Goal: Book appointment/travel/reservation: Register for event/course

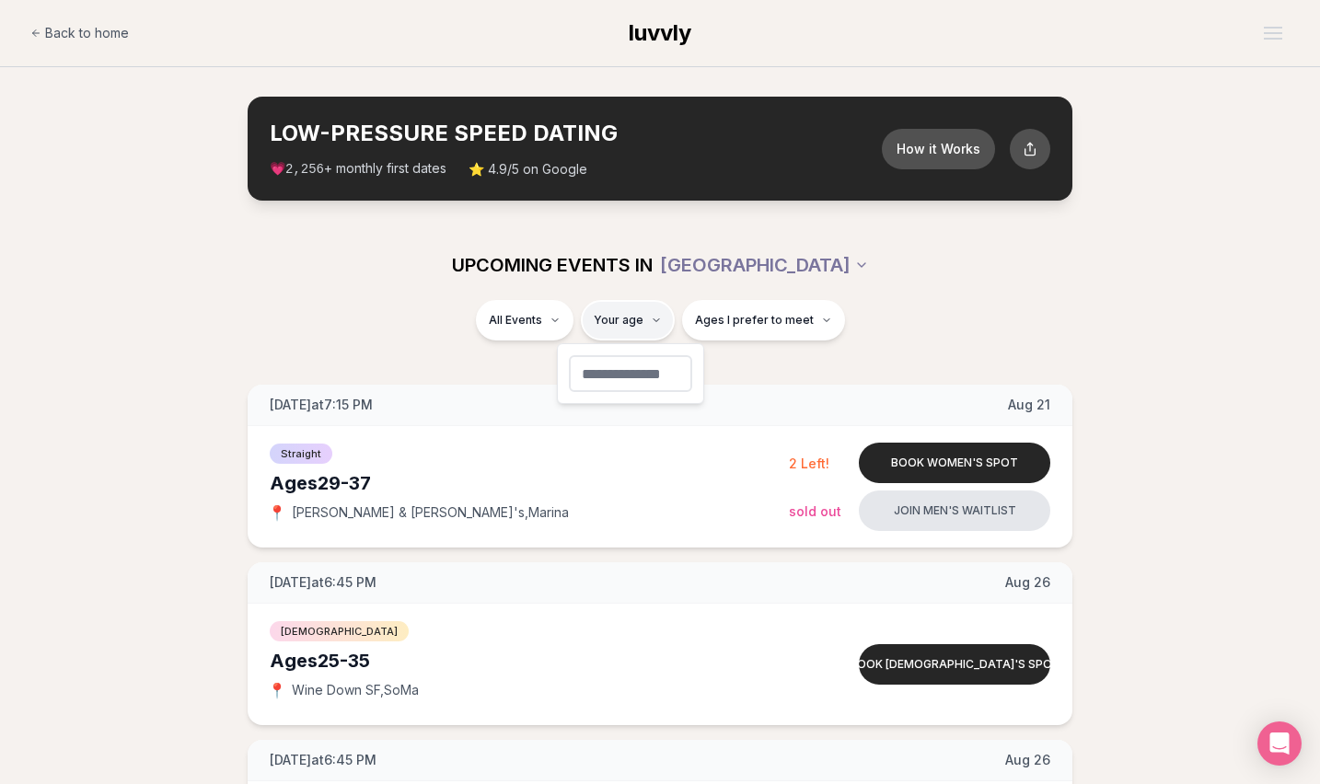
type input "**"
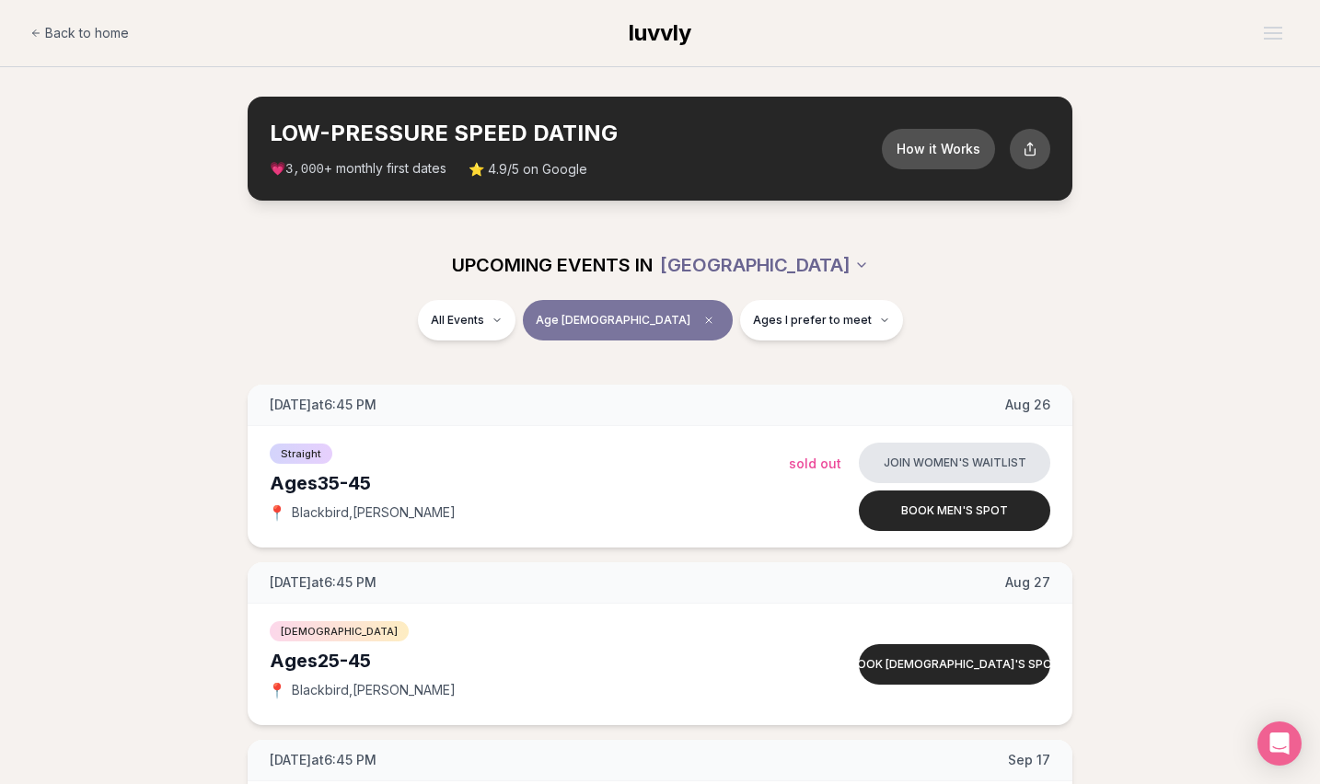
click at [801, 257] on html "Back to home luvvly LOW-PRESSURE SPEED DATING How it Works 💗 3,000 + monthly fi…" at bounding box center [660, 707] width 1320 height 1415
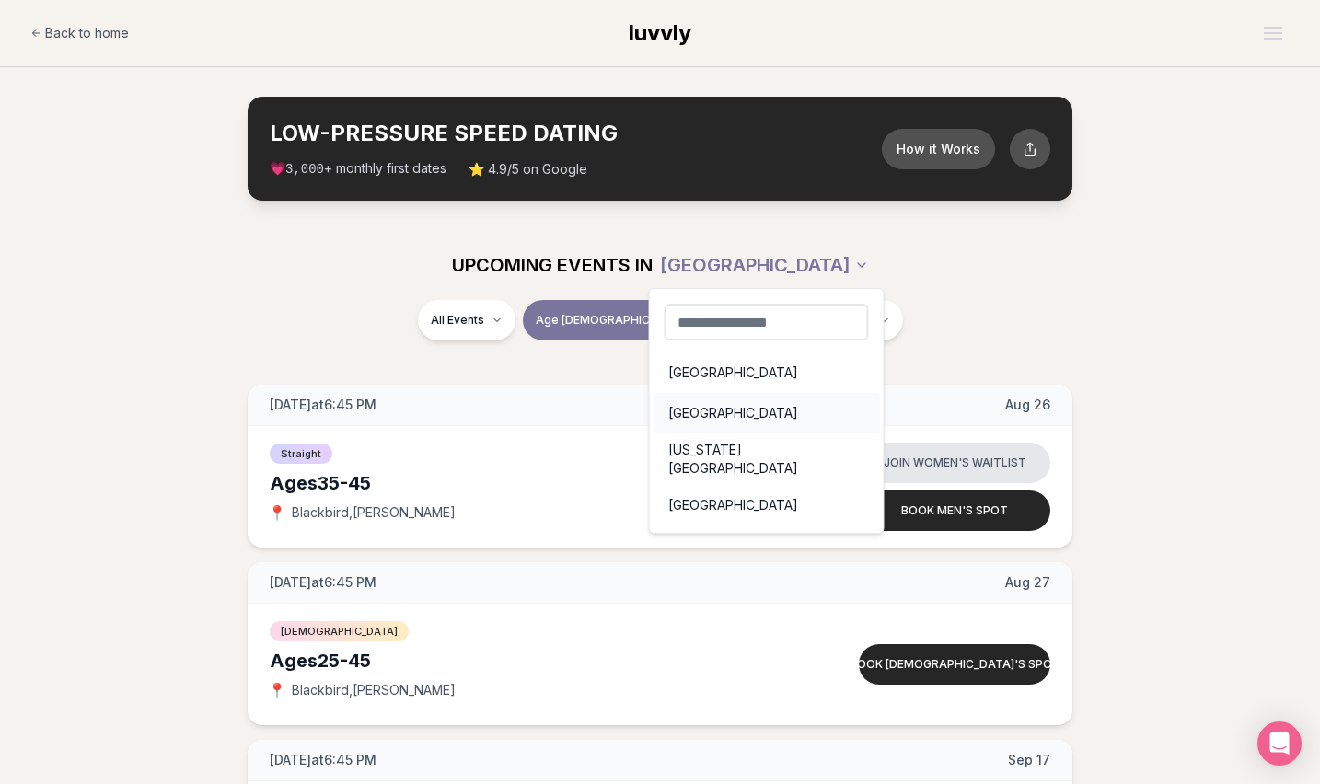
click at [695, 407] on div "[GEOGRAPHIC_DATA]" at bounding box center [767, 413] width 226 height 41
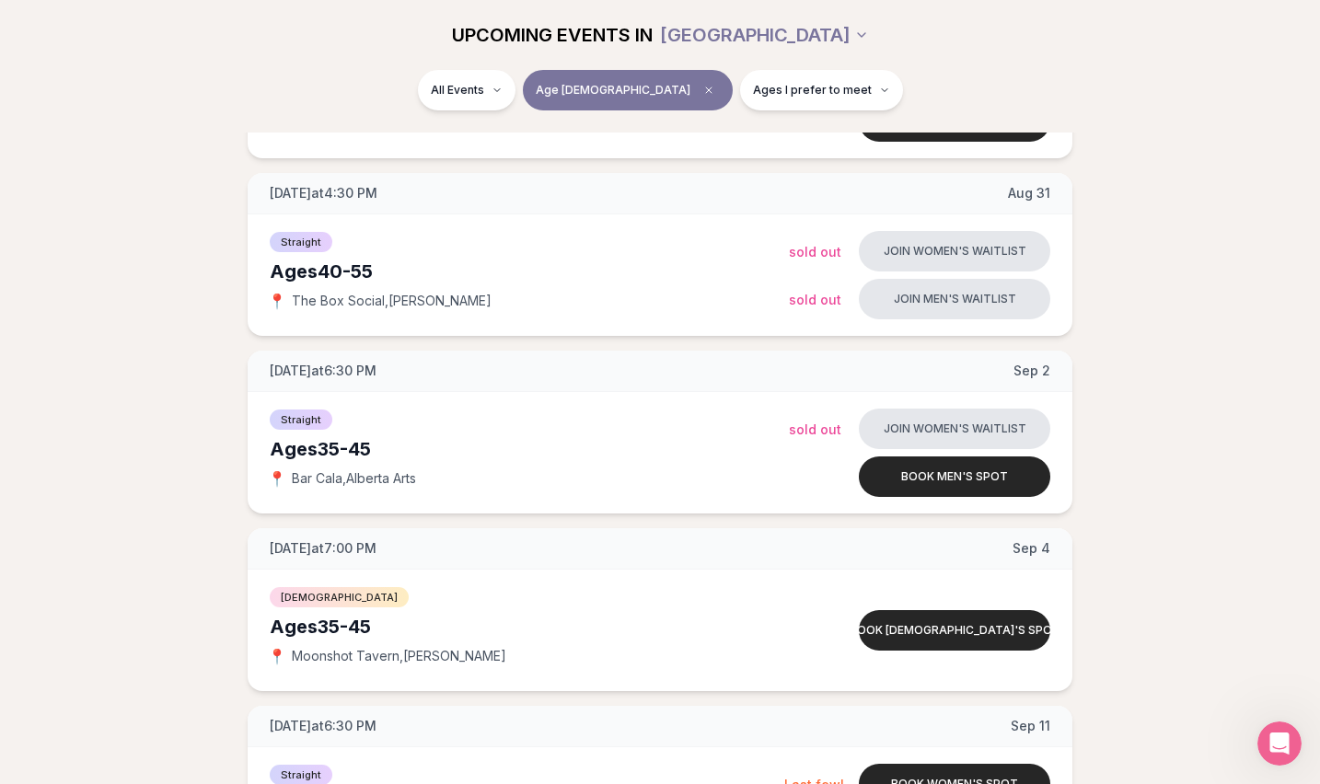
scroll to position [956, 0]
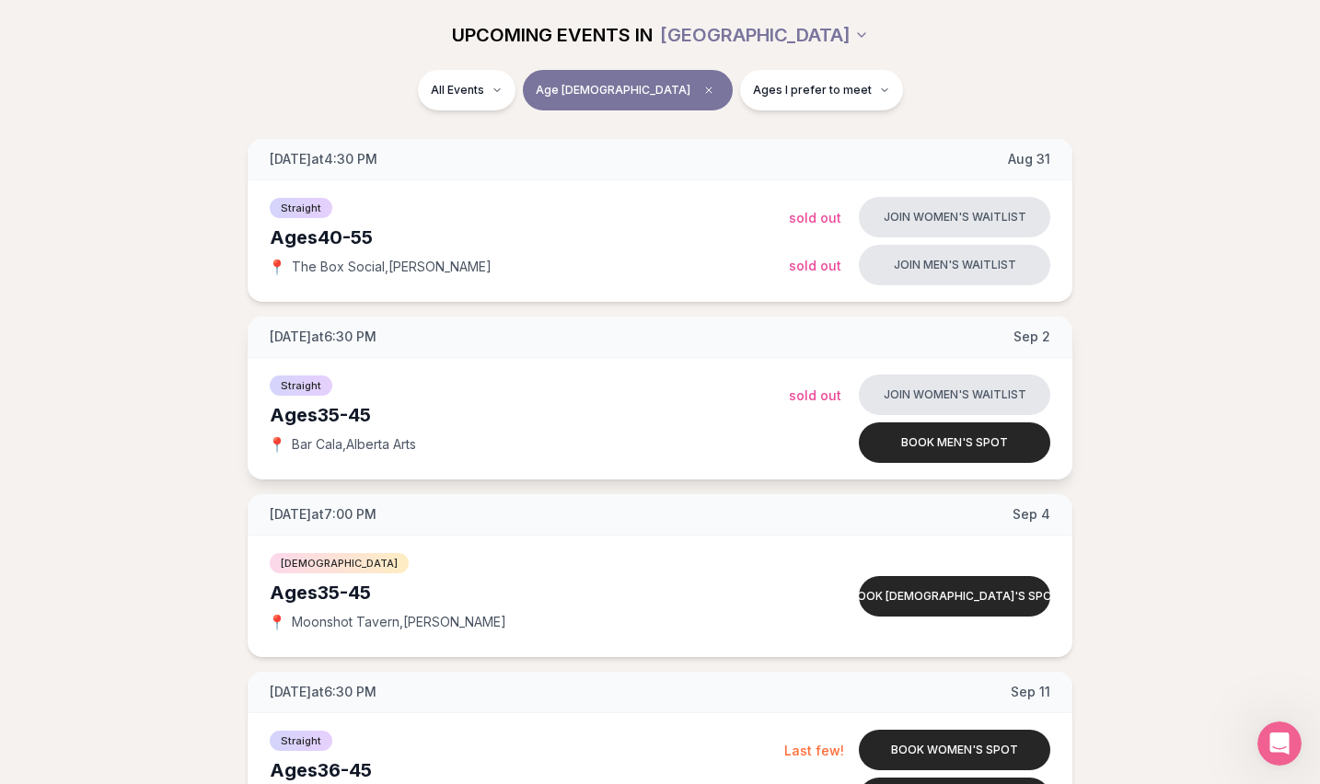
drag, startPoint x: 322, startPoint y: 411, endPoint x: 423, endPoint y: 411, distance: 100.3
click at [423, 411] on div "Ages 35-45" at bounding box center [529, 415] width 519 height 26
copy div "35-45"
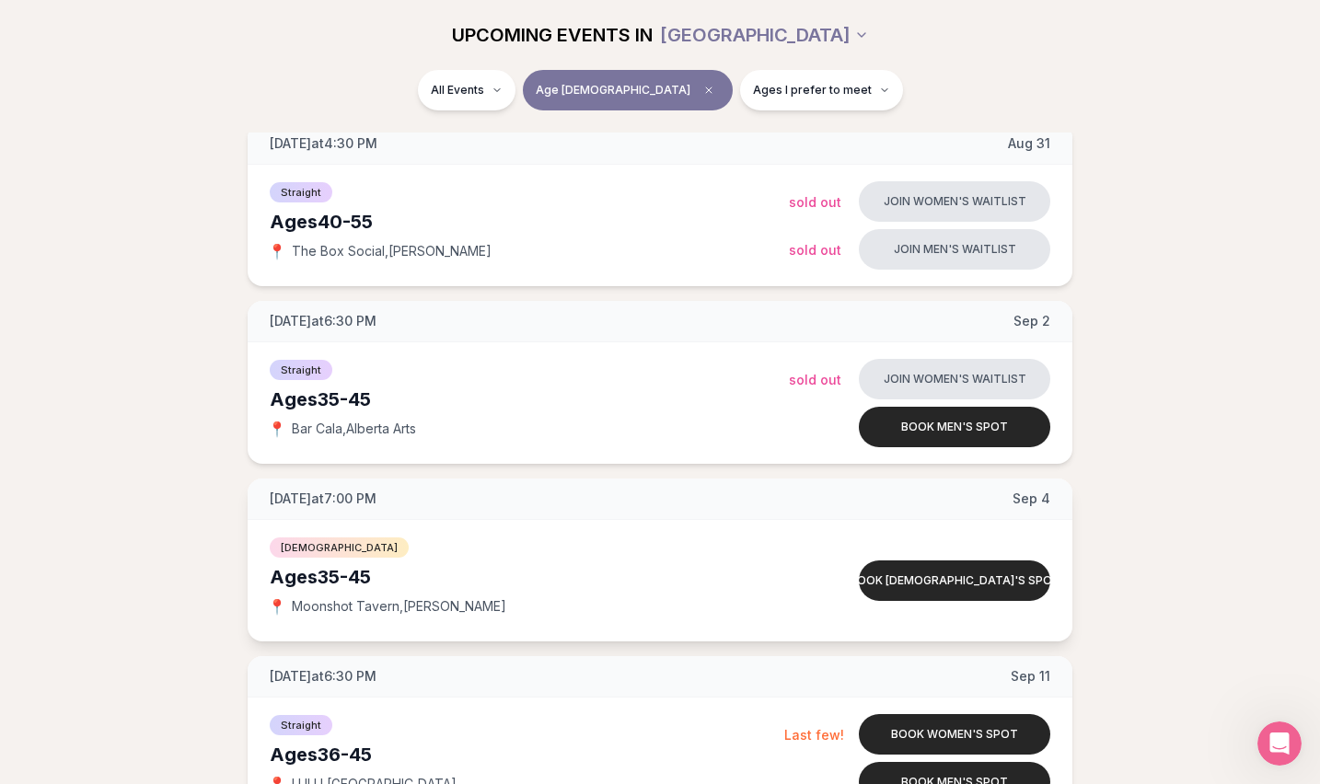
scroll to position [975, 0]
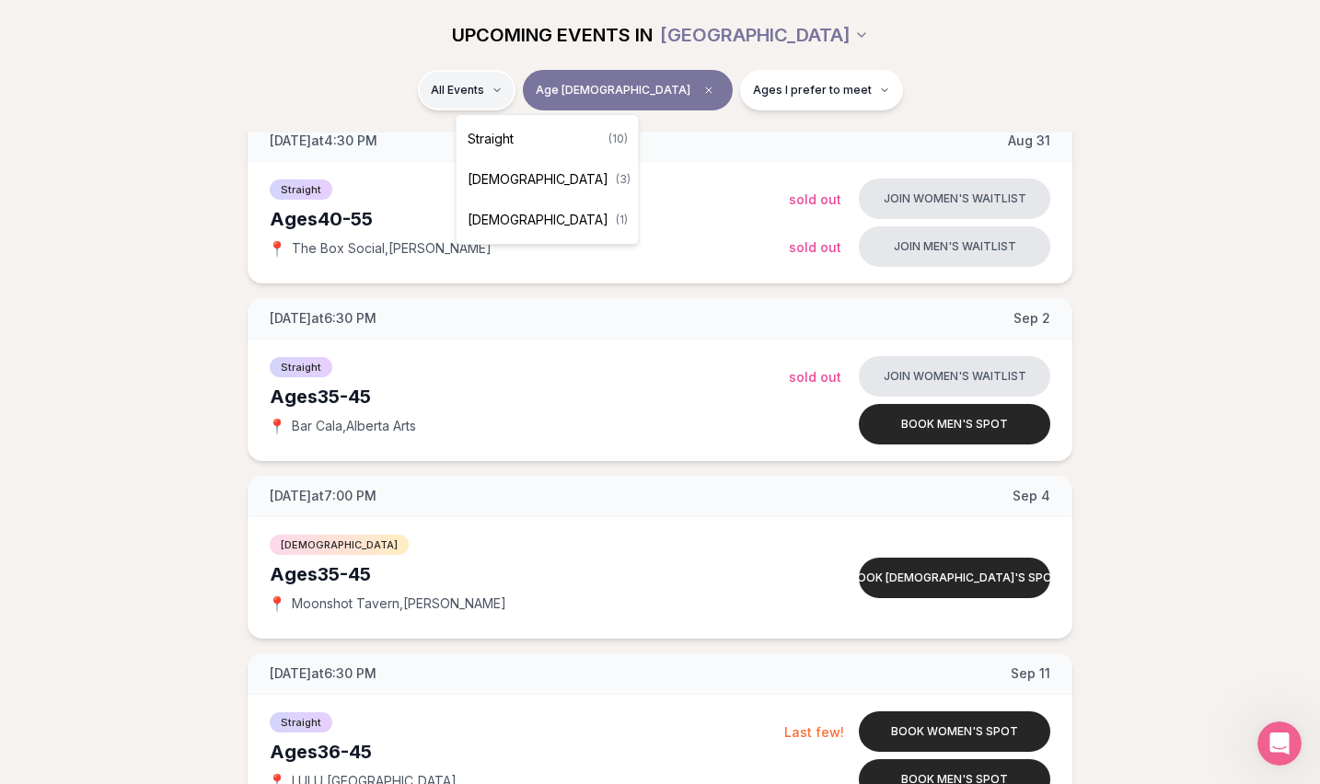
click at [533, 88] on html "Back to home luvvly LOW-PRESSURE SPEED DATING How it Works 💗 3,000 + monthly fi…" at bounding box center [660, 709] width 1320 height 3369
click at [483, 147] on span "Straight" at bounding box center [491, 139] width 46 height 18
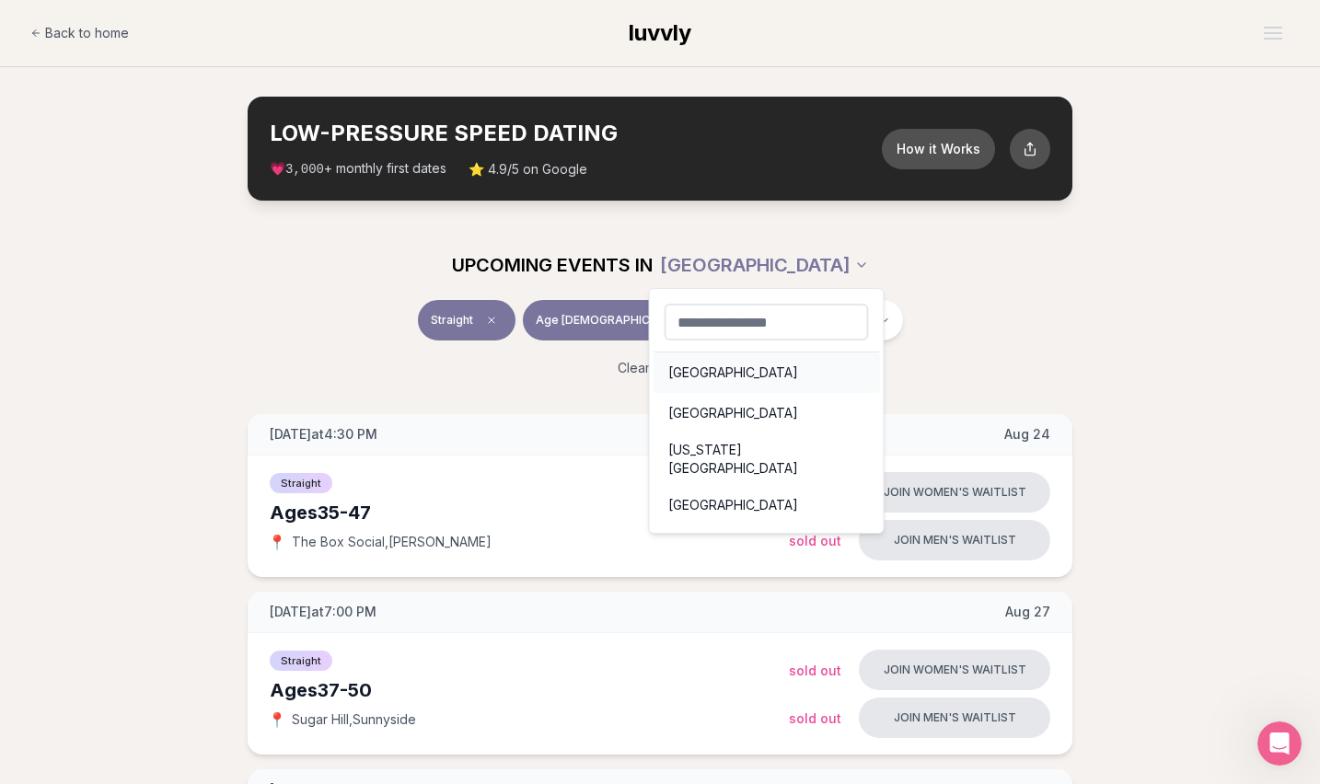
click at [703, 370] on div "[GEOGRAPHIC_DATA]" at bounding box center [767, 373] width 226 height 41
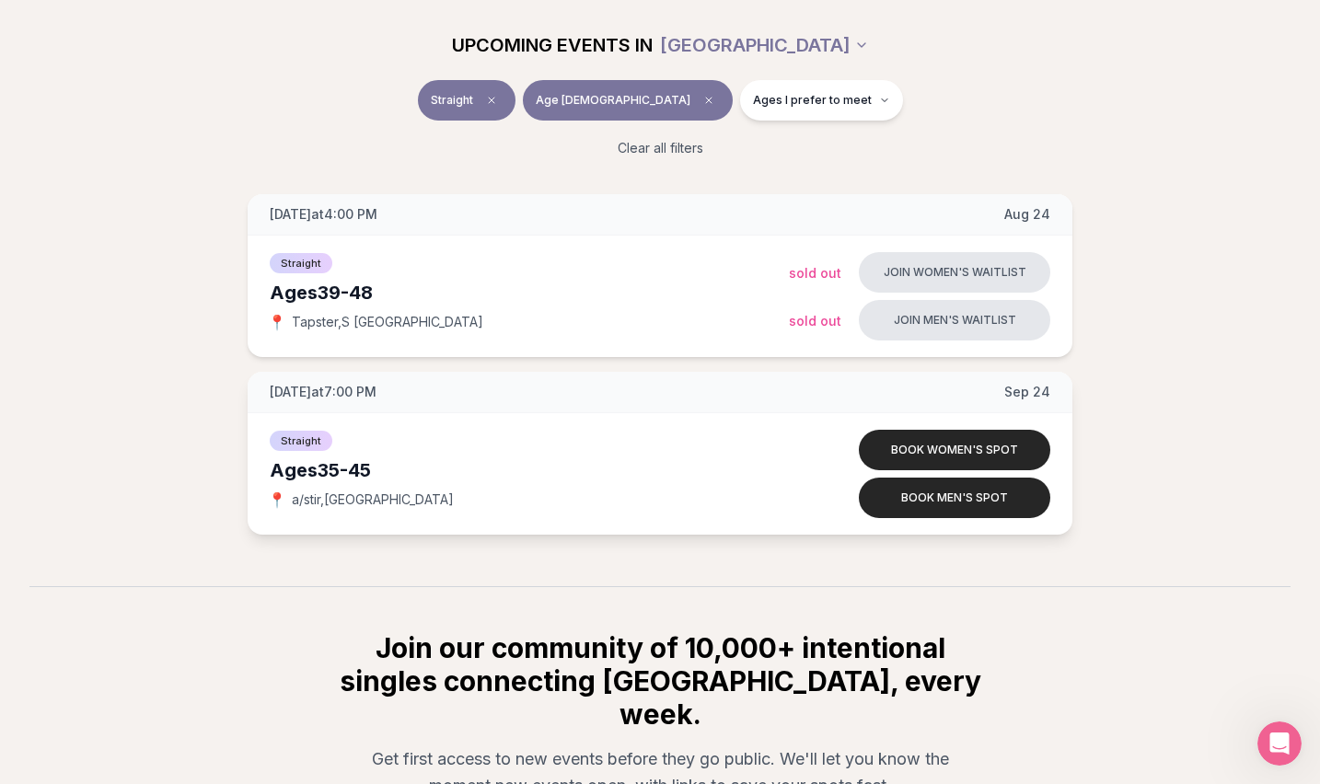
scroll to position [220, 0]
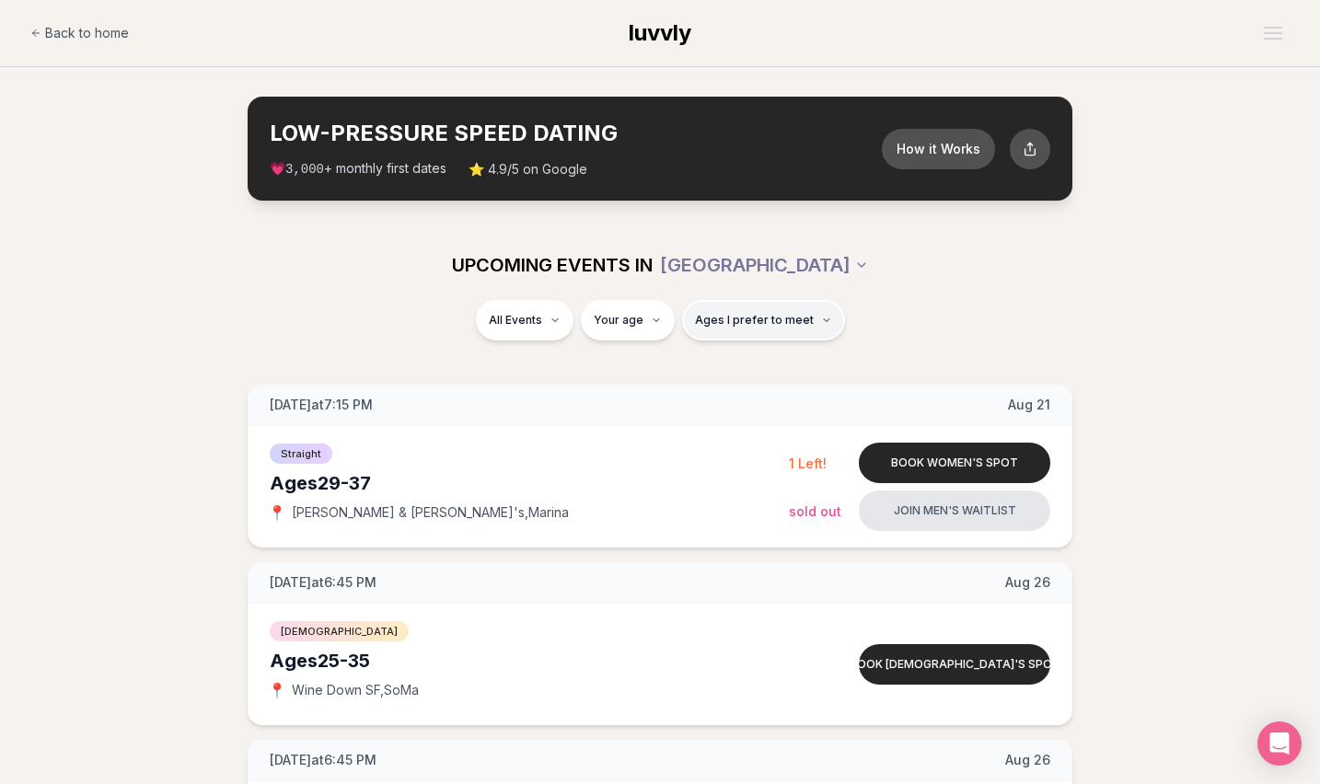
click at [781, 317] on span "Ages I prefer to meet" at bounding box center [754, 320] width 119 height 15
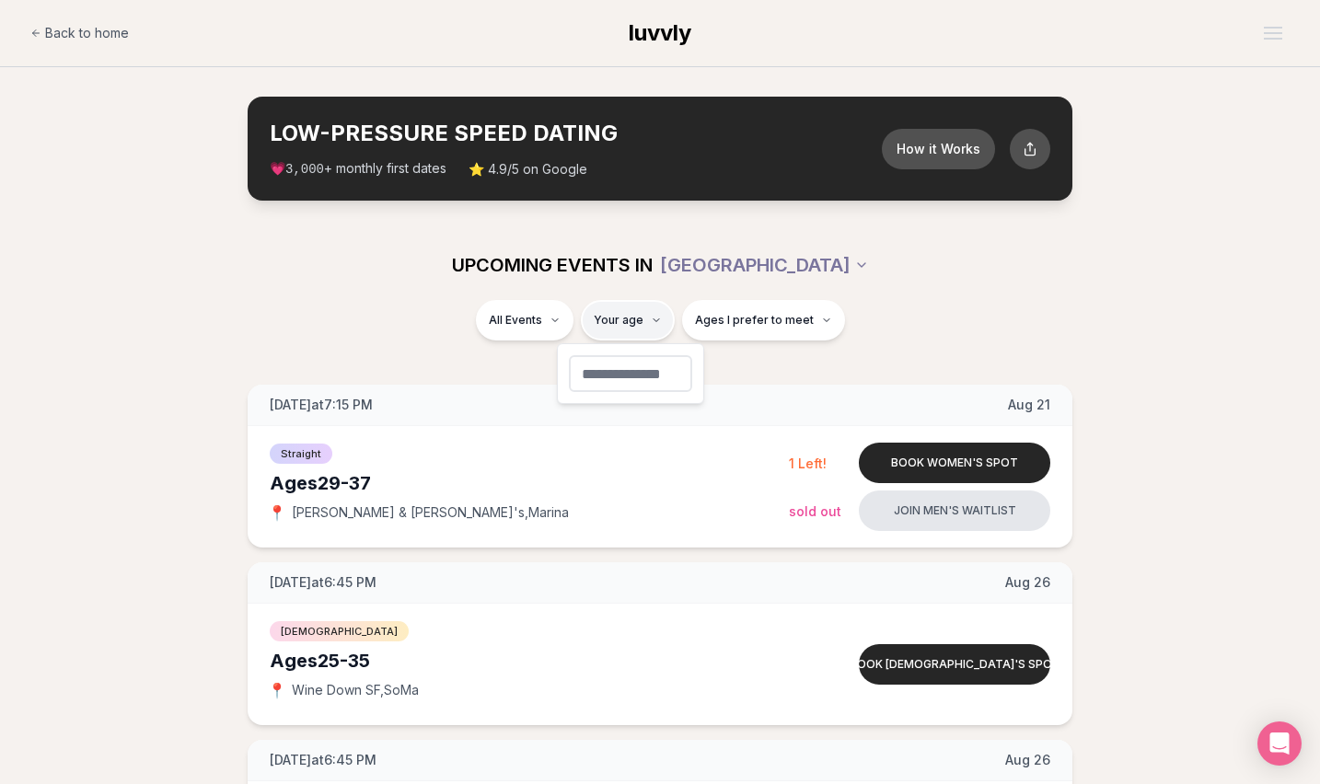
type input "*"
type input "**"
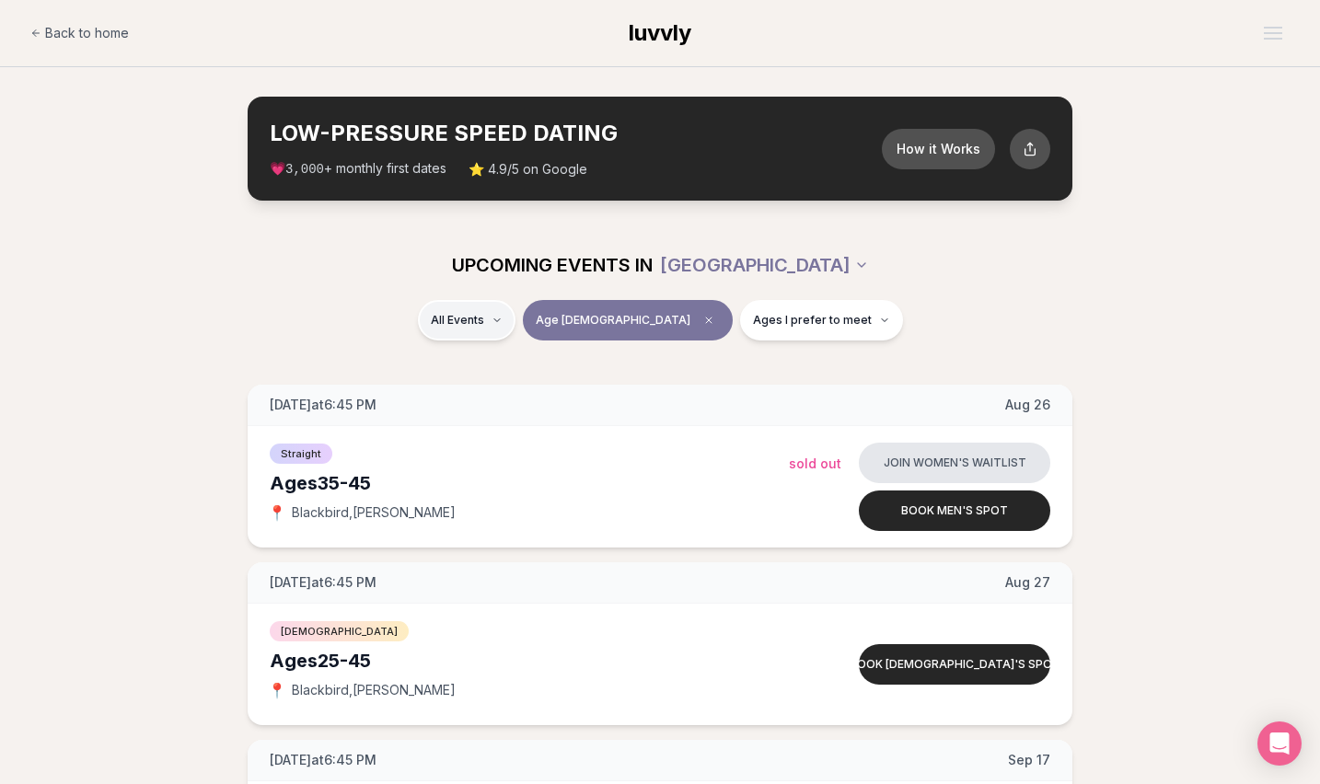
click at [524, 320] on html "Back to home luvvly LOW-PRESSURE SPEED DATING How it Works 💗 3,000 + monthly fi…" at bounding box center [660, 707] width 1320 height 1415
click at [511, 371] on span "Straight" at bounding box center [491, 368] width 46 height 18
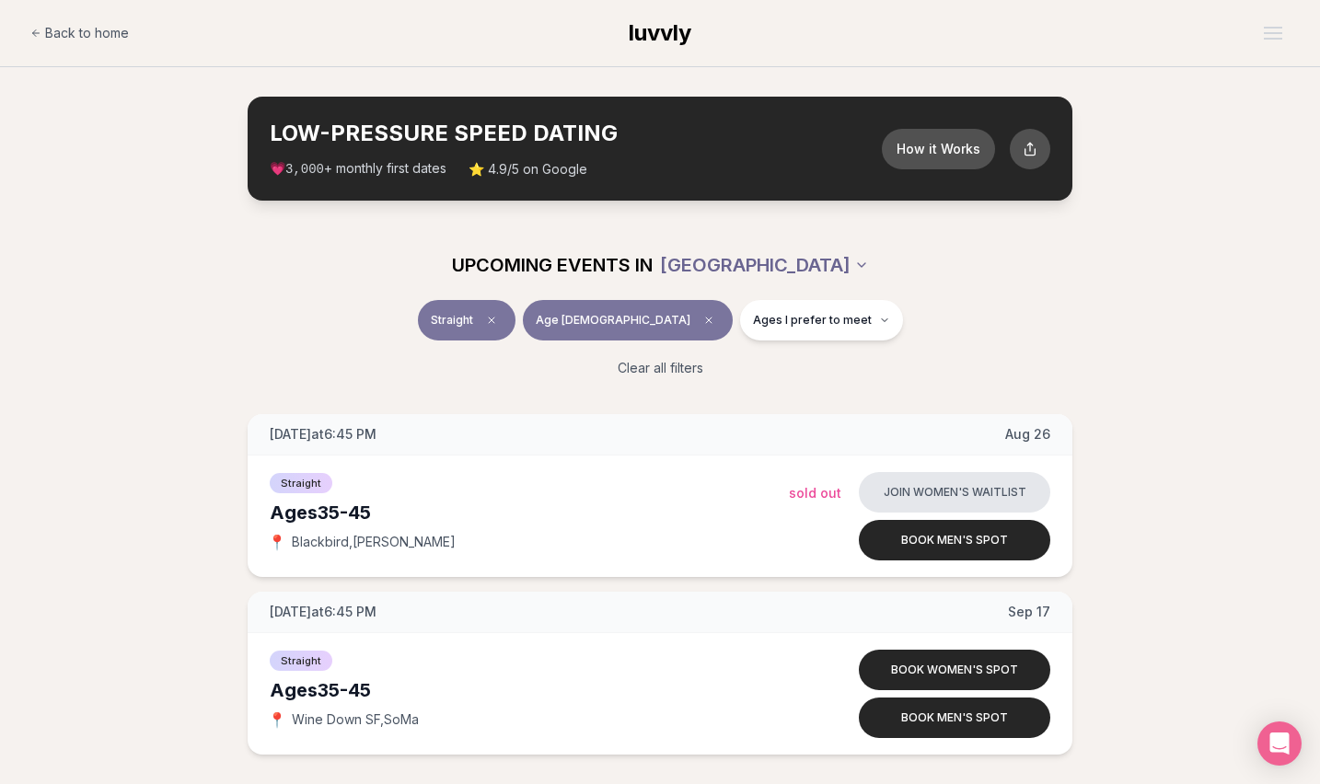
click at [796, 273] on html "Back to home luvvly LOW-PRESSURE SPEED DATING How it Works 💗 3,000 + monthly fi…" at bounding box center [660, 633] width 1320 height 1267
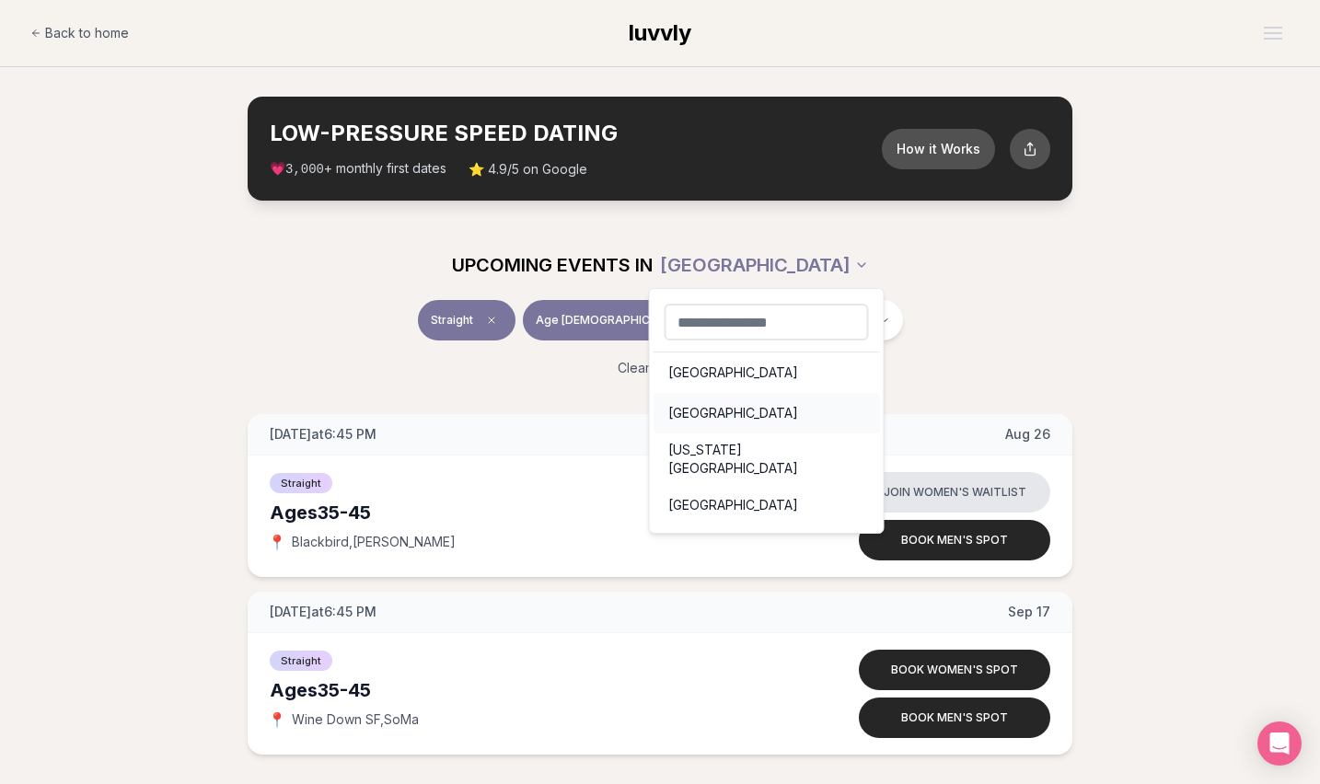
click at [715, 419] on div "[GEOGRAPHIC_DATA]" at bounding box center [767, 413] width 226 height 41
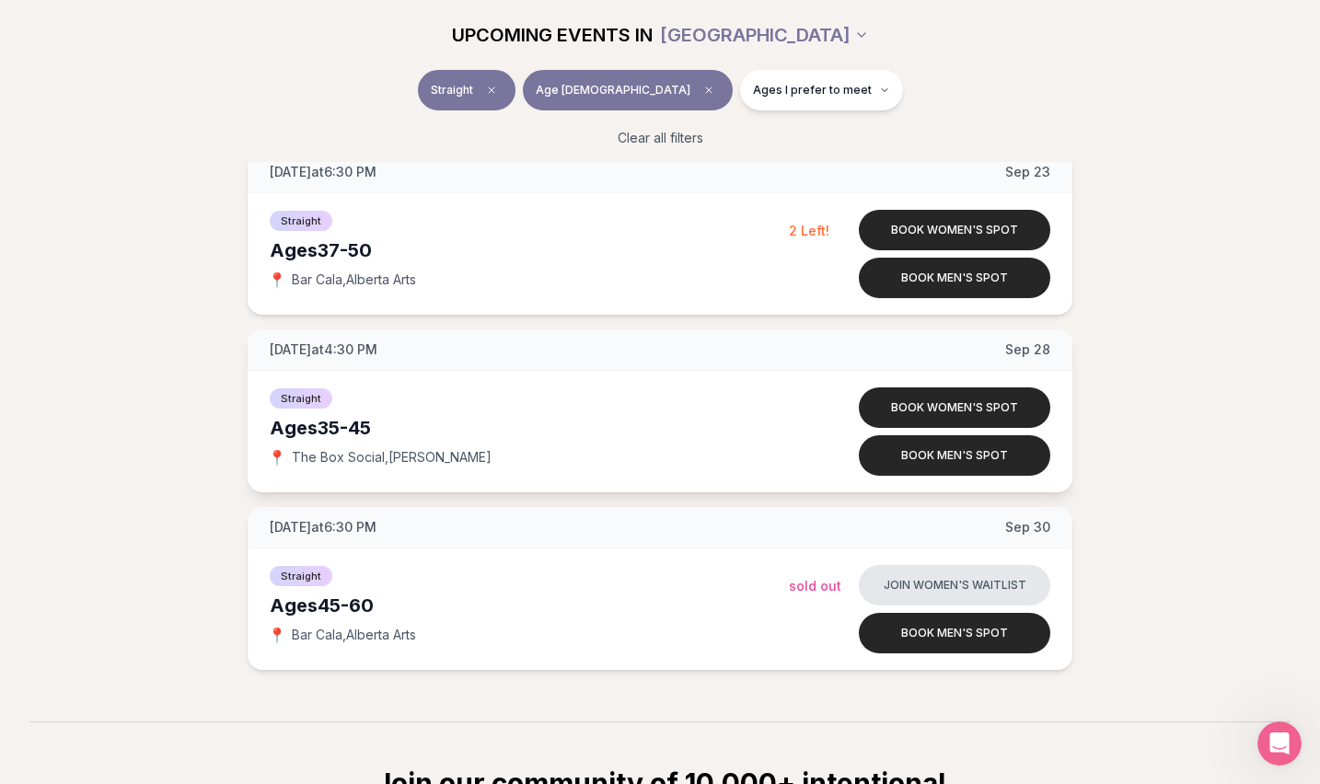
scroll to position [1546, 0]
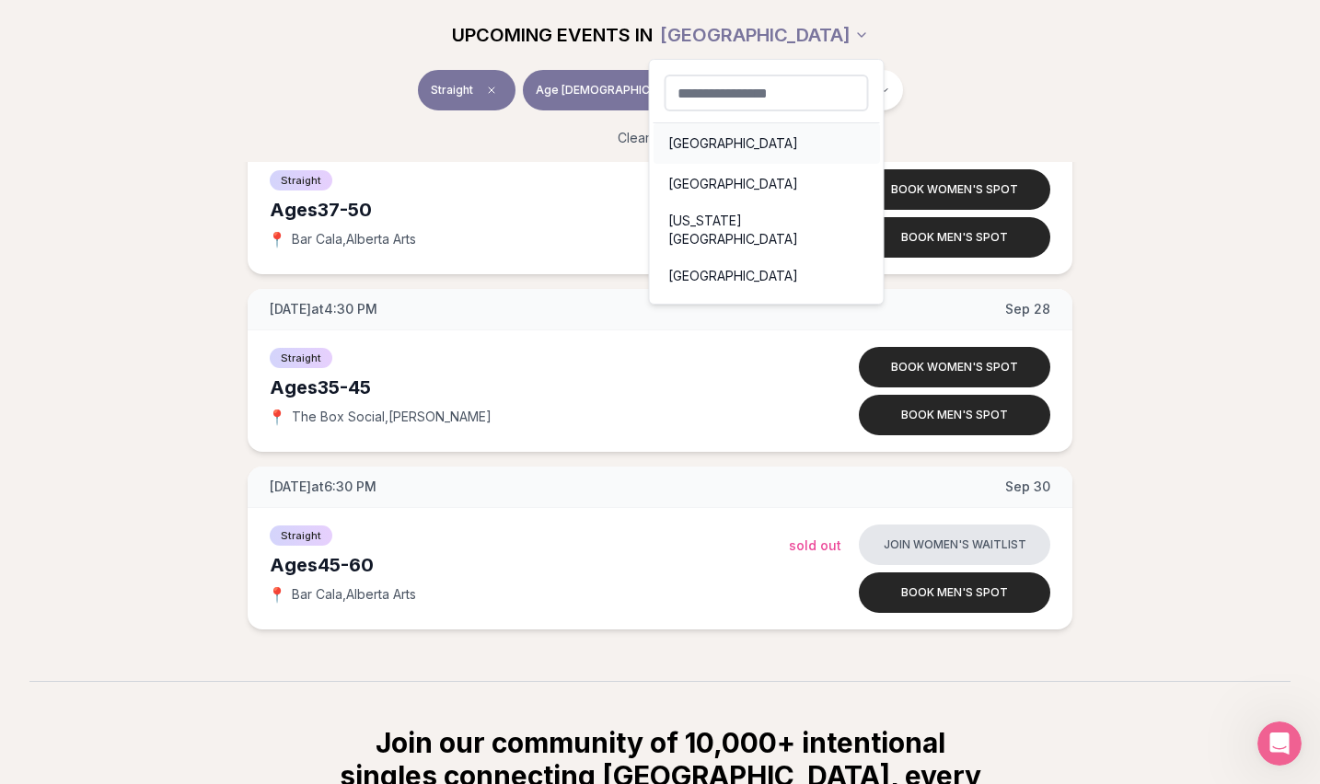
click at [713, 157] on div "[GEOGRAPHIC_DATA]" at bounding box center [767, 143] width 226 height 41
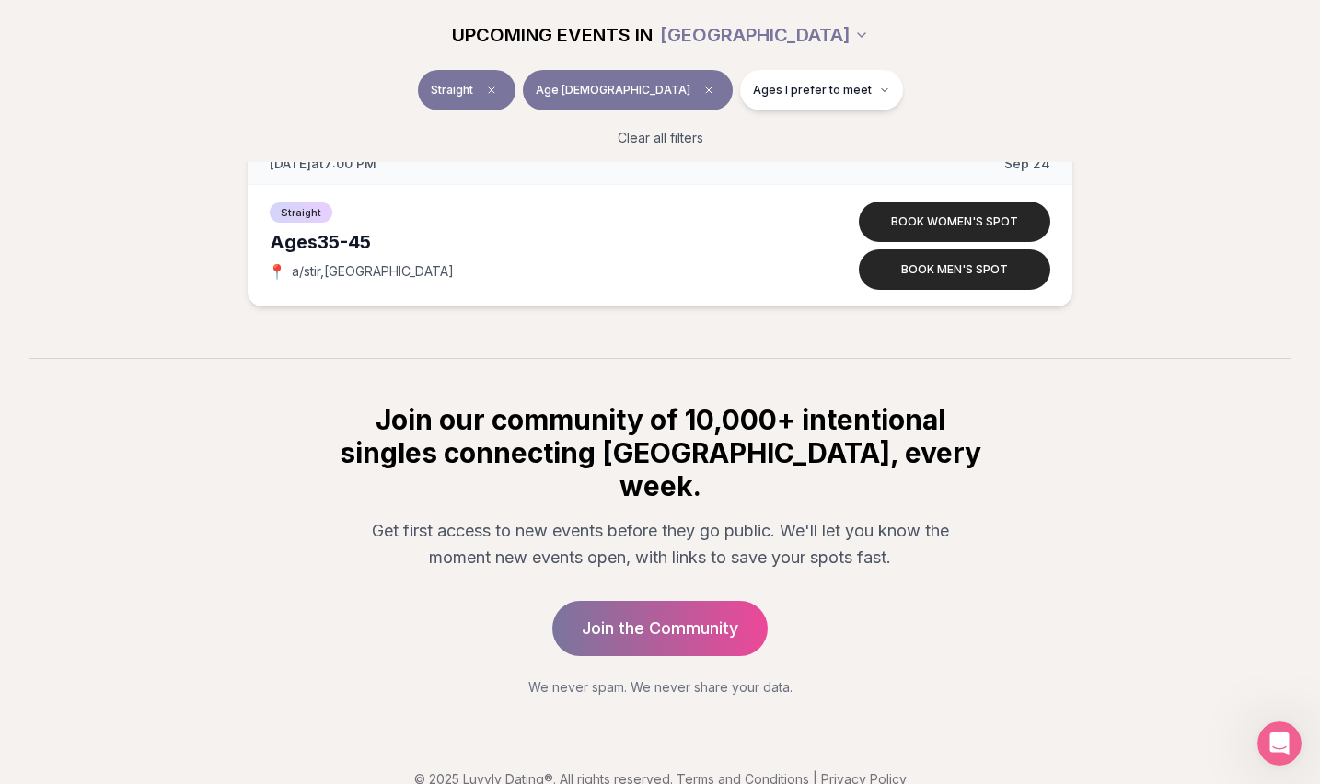
scroll to position [447, 0]
